Goal: Book appointment/travel/reservation

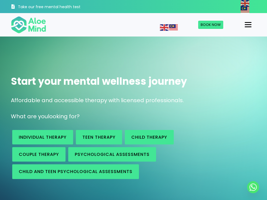
scroll to position [54, 0]
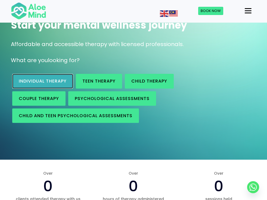
click at [29, 84] on span "Individual therapy" at bounding box center [43, 81] width 48 height 6
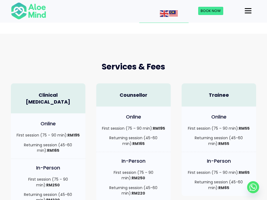
scroll to position [54, 0]
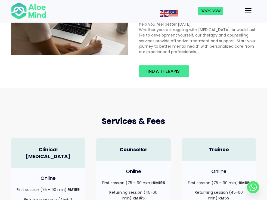
click at [0, 0] on span "Book Now" at bounding box center [0, 0] width 0 height 0
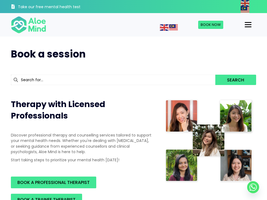
scroll to position [54, 0]
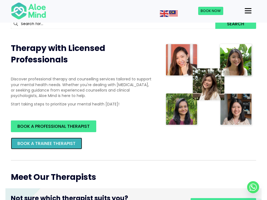
click at [62, 147] on span "BOOK A TRAINEE THERAPIST" at bounding box center [46, 143] width 58 height 6
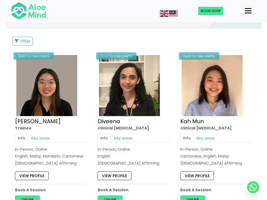
scroll to position [327, 0]
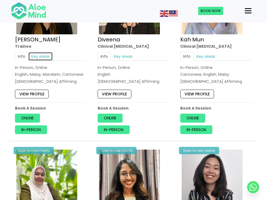
click at [39, 61] on link "Key areas" at bounding box center [40, 56] width 25 height 9
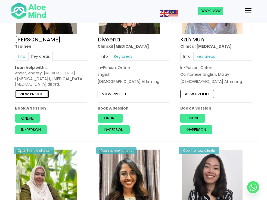
click at [36, 98] on link "View profile" at bounding box center [32, 94] width 34 height 9
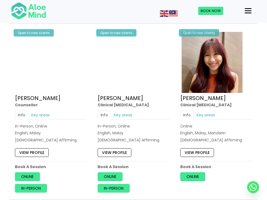
scroll to position [681, 0]
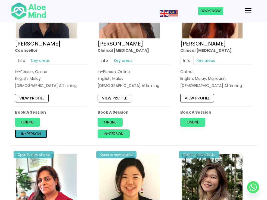
click at [28, 138] on link "In-person" at bounding box center [31, 133] width 32 height 9
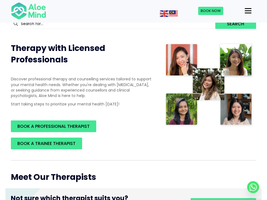
scroll to position [0, 0]
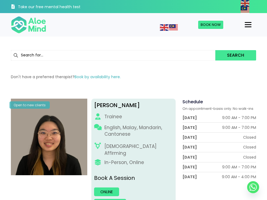
click at [0, 0] on span "Free Mental Health Test" at bounding box center [0, 0] width 0 height 0
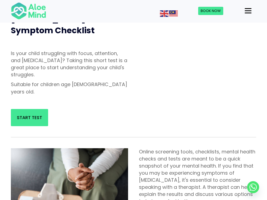
scroll to position [109, 0]
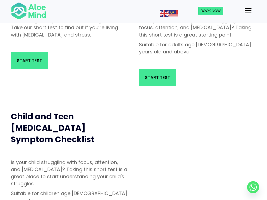
click at [0, 0] on span "Therapy" at bounding box center [0, 0] width 0 height 0
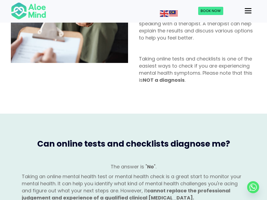
scroll to position [354, 0]
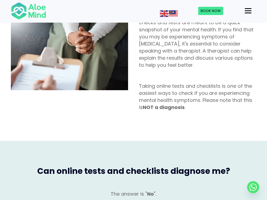
click at [0, 0] on span "Individual therapy" at bounding box center [0, 0] width 0 height 0
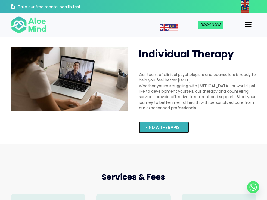
click at [174, 130] on span "Find a therapist" at bounding box center [164, 127] width 37 height 6
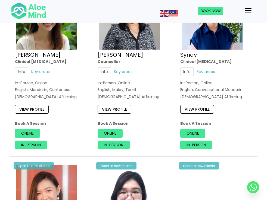
scroll to position [1225, 0]
